Goal: Find specific page/section: Find specific page/section

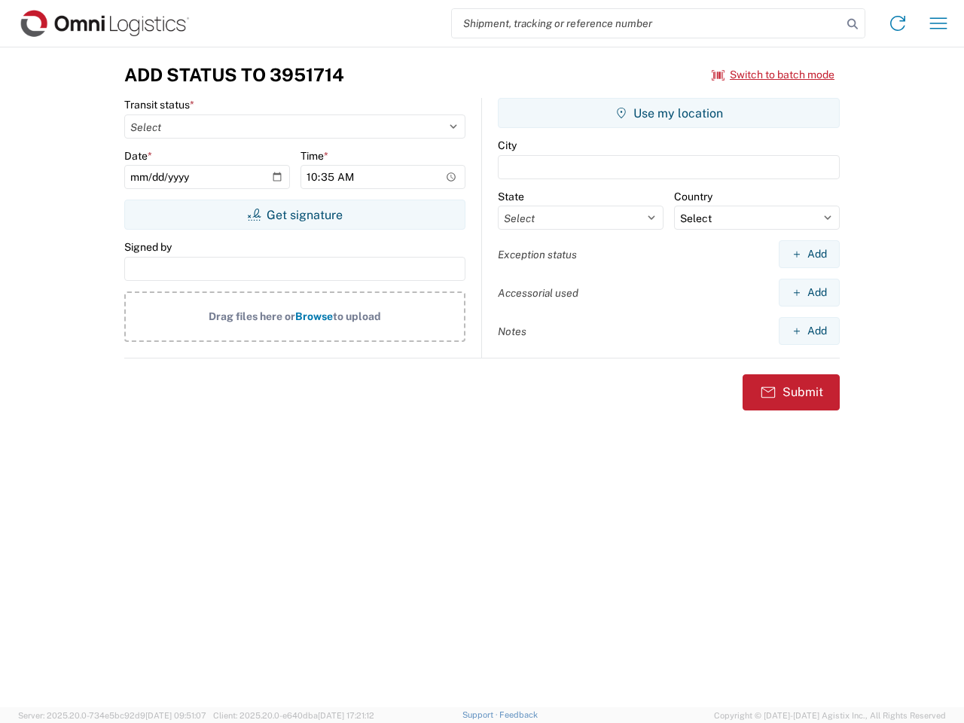
click at [647, 23] on input "search" at bounding box center [647, 23] width 390 height 29
click at [852, 24] on icon at bounding box center [852, 24] width 21 height 21
click at [898, 23] on icon at bounding box center [898, 23] width 24 height 24
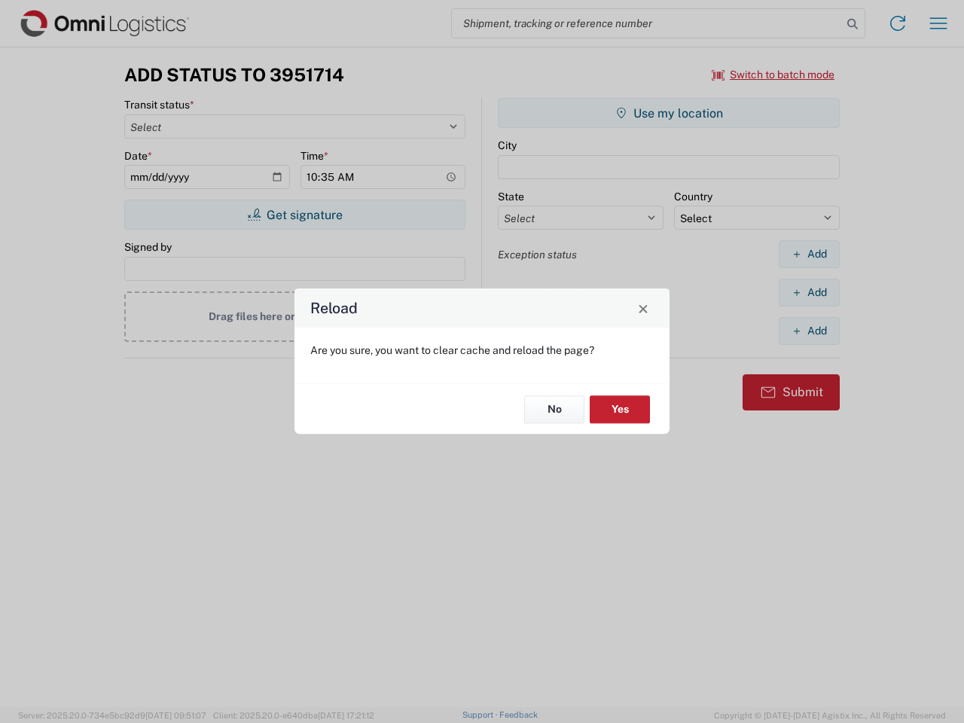
click at [938, 23] on div "Reload Are you sure, you want to clear cache and reload the page? No Yes" at bounding box center [482, 361] width 964 height 723
click at [773, 75] on div "Reload Are you sure, you want to clear cache and reload the page? No Yes" at bounding box center [482, 361] width 964 height 723
click at [294, 215] on div "Reload Are you sure, you want to clear cache and reload the page? No Yes" at bounding box center [482, 361] width 964 height 723
click at [669, 113] on div "Reload Are you sure, you want to clear cache and reload the page? No Yes" at bounding box center [482, 361] width 964 height 723
click at [809, 254] on div "Reload Are you sure, you want to clear cache and reload the page? No Yes" at bounding box center [482, 361] width 964 height 723
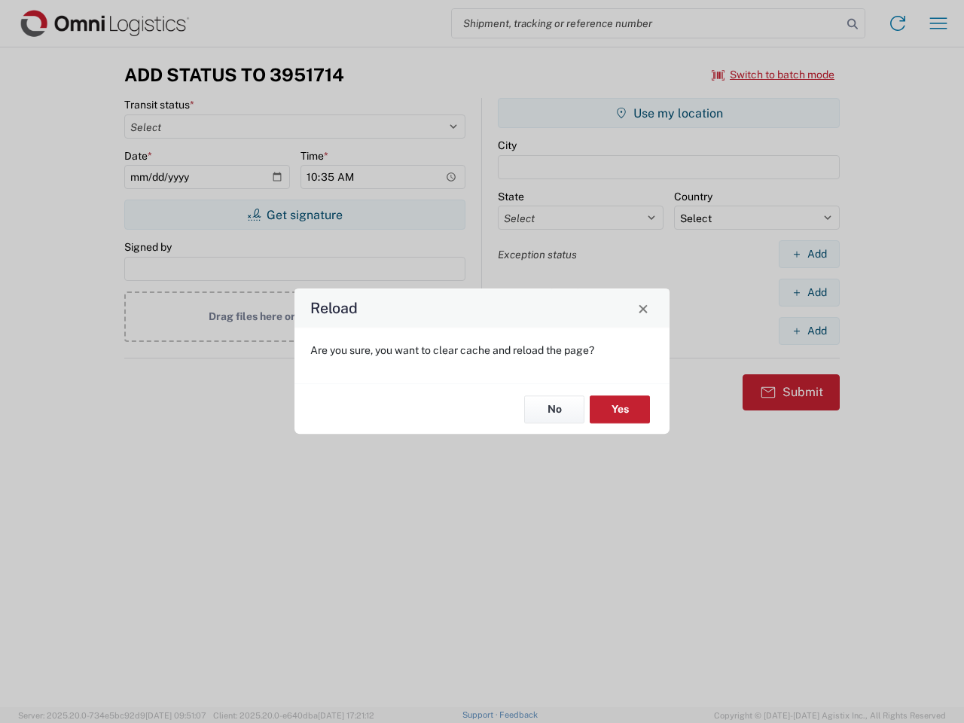
click at [809, 292] on div "Reload Are you sure, you want to clear cache and reload the page? No Yes" at bounding box center [482, 361] width 964 height 723
click at [809, 331] on div "Reload Are you sure, you want to clear cache and reload the page? No Yes" at bounding box center [482, 361] width 964 height 723
